Goal: Transaction & Acquisition: Purchase product/service

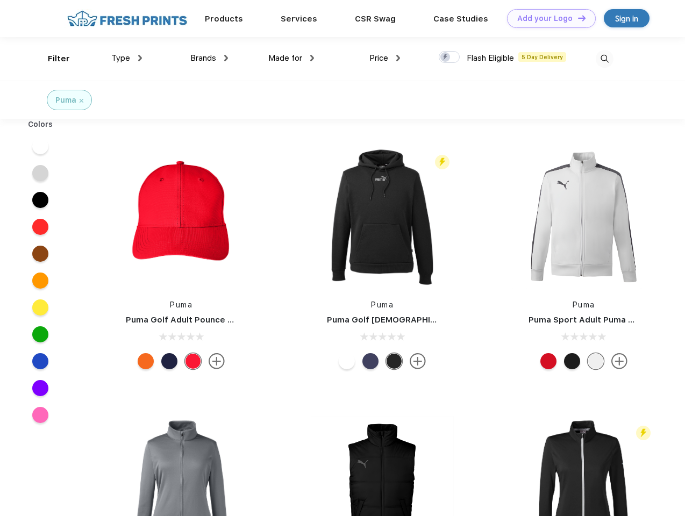
click at [547, 18] on link "Add your Logo Design Tool" at bounding box center [551, 18] width 89 height 19
click at [0, 0] on div "Design Tool" at bounding box center [0, 0] width 0 height 0
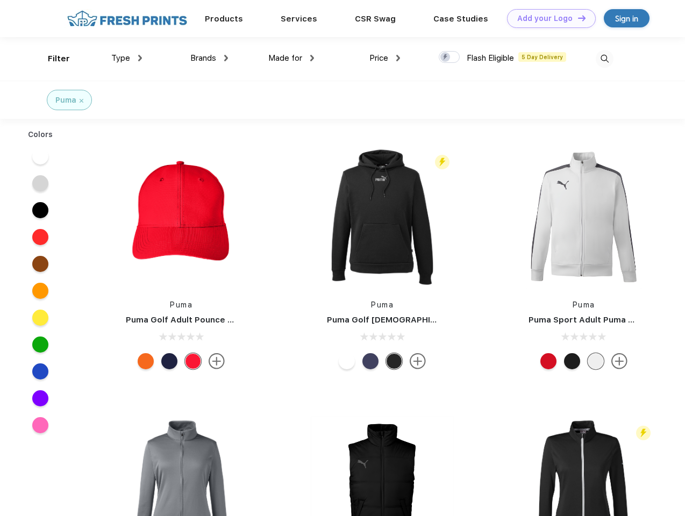
click at [577, 18] on link "Add your Logo Design Tool" at bounding box center [551, 18] width 89 height 19
click at [52, 59] on div "Filter" at bounding box center [59, 59] width 22 height 12
click at [127, 58] on span "Type" at bounding box center [120, 58] width 19 height 10
click at [209, 58] on span "Brands" at bounding box center [203, 58] width 26 height 10
click at [291, 58] on span "Made for" at bounding box center [285, 58] width 34 height 10
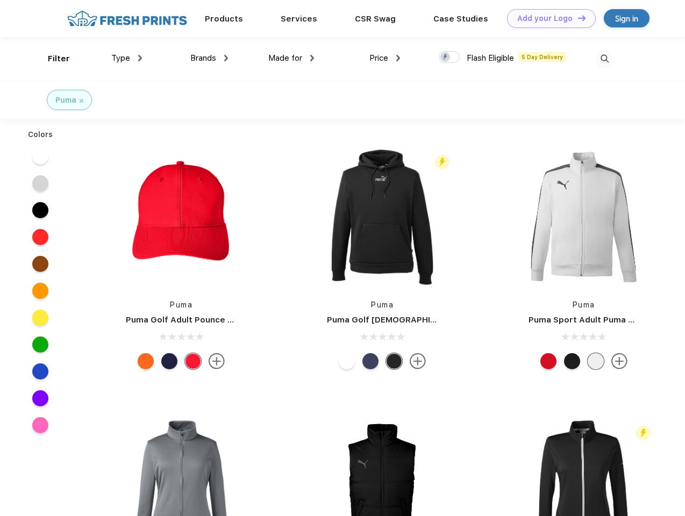
click at [385, 58] on span "Price" at bounding box center [378, 58] width 19 height 10
click at [449, 58] on div at bounding box center [449, 57] width 21 height 12
click at [446, 58] on input "checkbox" at bounding box center [442, 54] width 7 height 7
click at [604, 59] on img at bounding box center [605, 59] width 18 height 18
